Goal: Go to known website: Access a specific website the user already knows

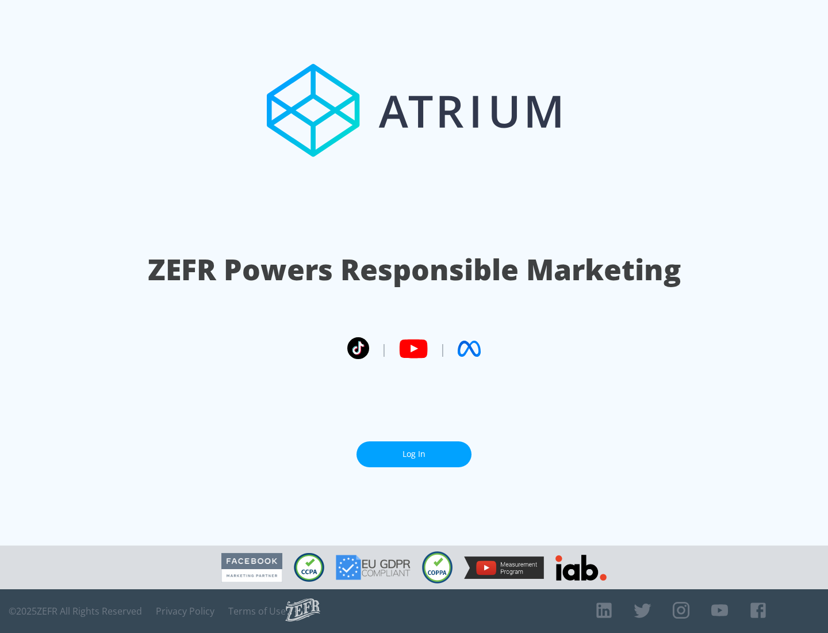
click at [414, 454] on link "Log In" at bounding box center [414, 454] width 115 height 26
